Goal: Task Accomplishment & Management: Manage account settings

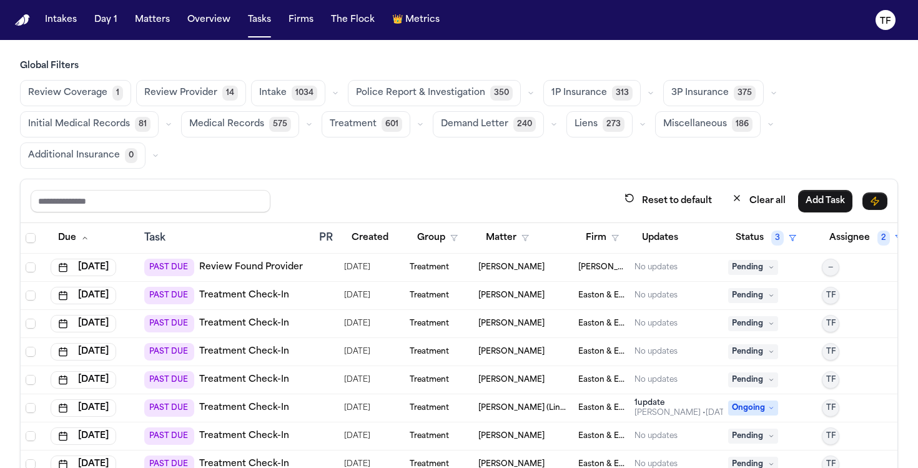
click at [144, 22] on button "Matters" at bounding box center [152, 20] width 45 height 22
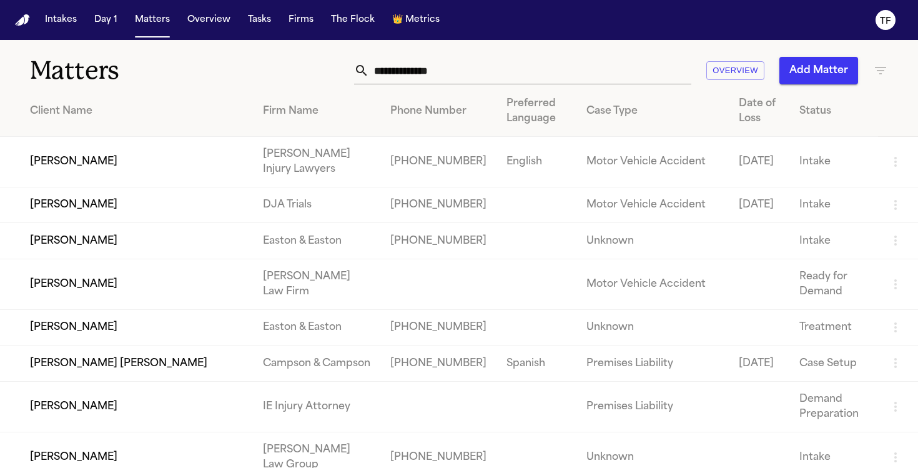
click at [872, 69] on div "Overview Add Matter" at bounding box center [578, 70] width 620 height 27
click at [879, 70] on icon "button" at bounding box center [880, 70] width 11 height 7
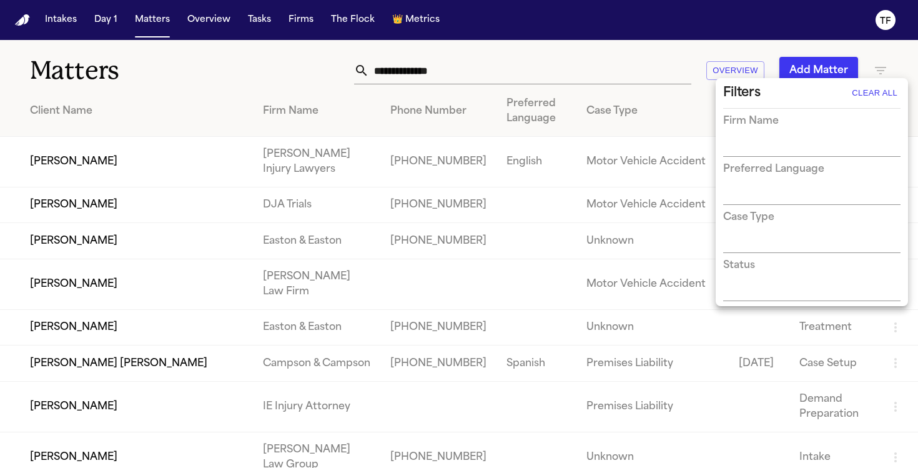
click at [760, 144] on input "text" at bounding box center [802, 147] width 159 height 17
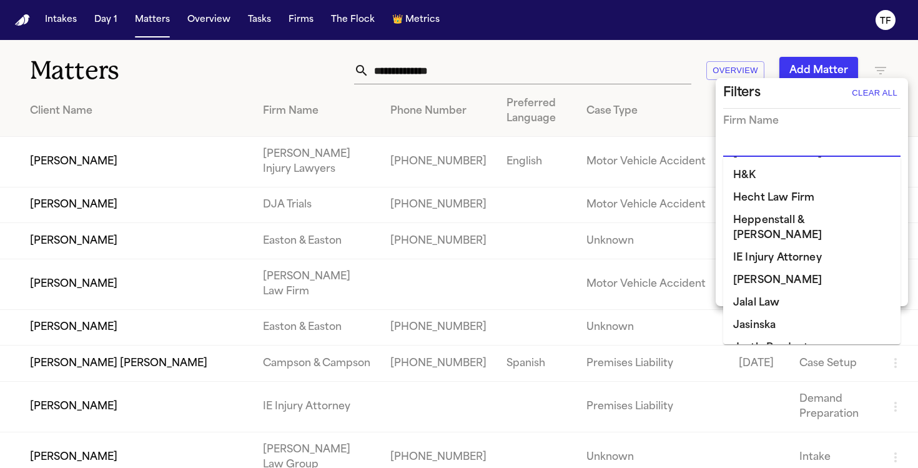
scroll to position [501, 0]
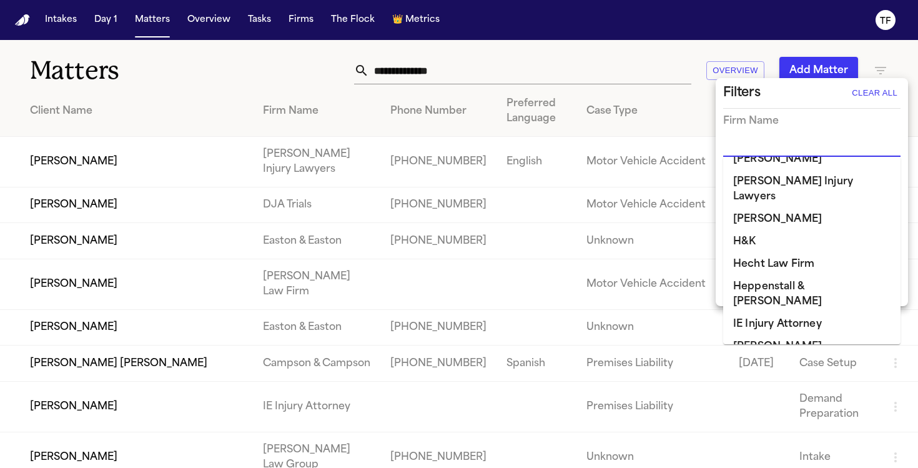
click at [771, 275] on li "Heppenstall & [PERSON_NAME]" at bounding box center [811, 293] width 177 height 37
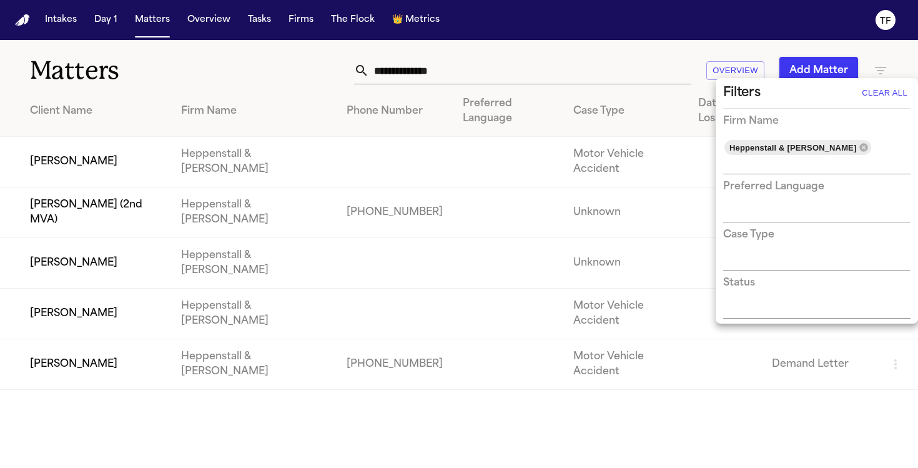
click at [341, 388] on div at bounding box center [459, 234] width 918 height 468
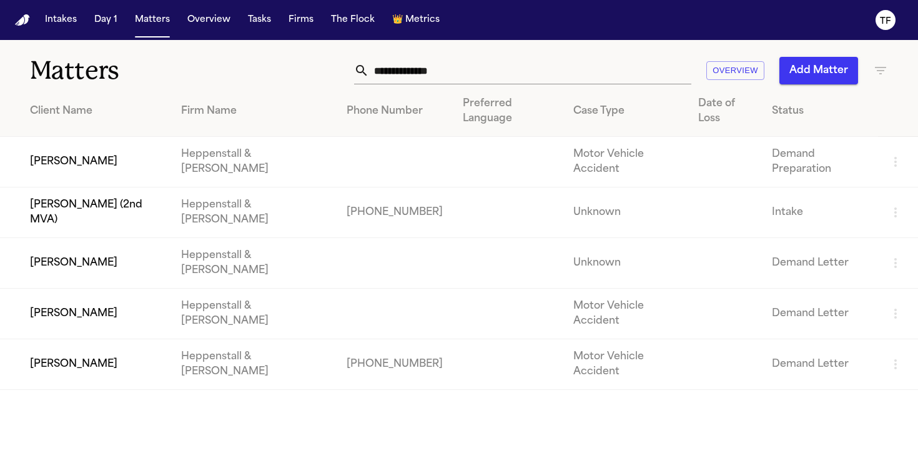
click at [68, 238] on td "[PERSON_NAME]" at bounding box center [85, 263] width 171 height 51
